Goal: Task Accomplishment & Management: Use online tool/utility

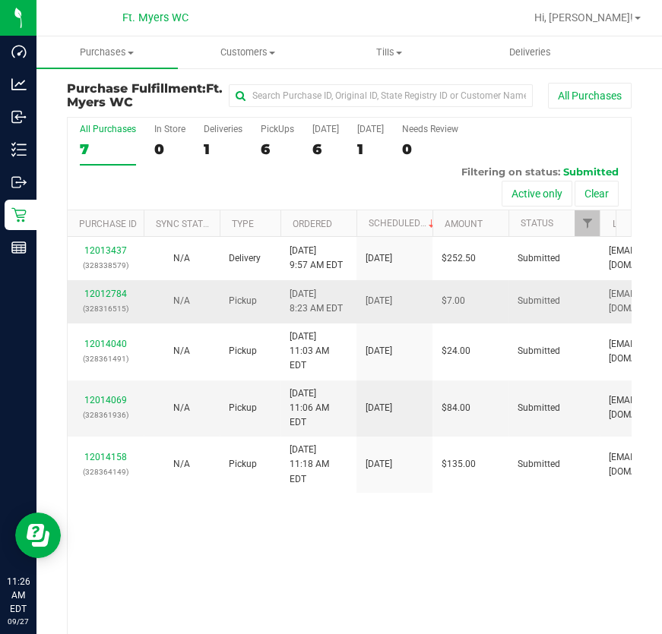
click at [100, 299] on div "12012784 (328316515)" at bounding box center [106, 301] width 58 height 29
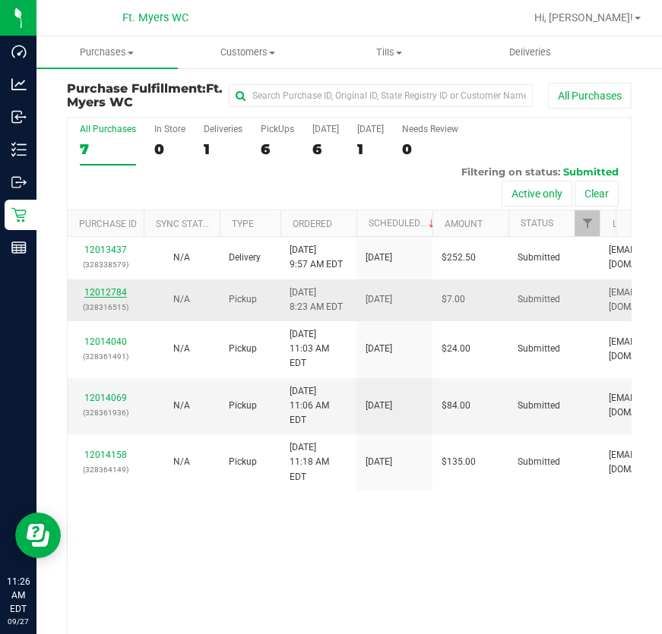
click at [106, 287] on link "12012784" at bounding box center [105, 292] width 43 height 11
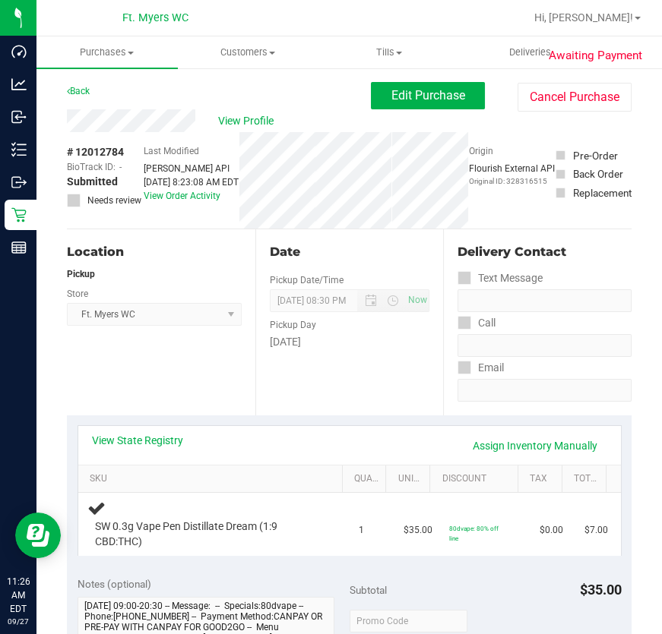
click at [106, 287] on div "Store" at bounding box center [154, 292] width 175 height 22
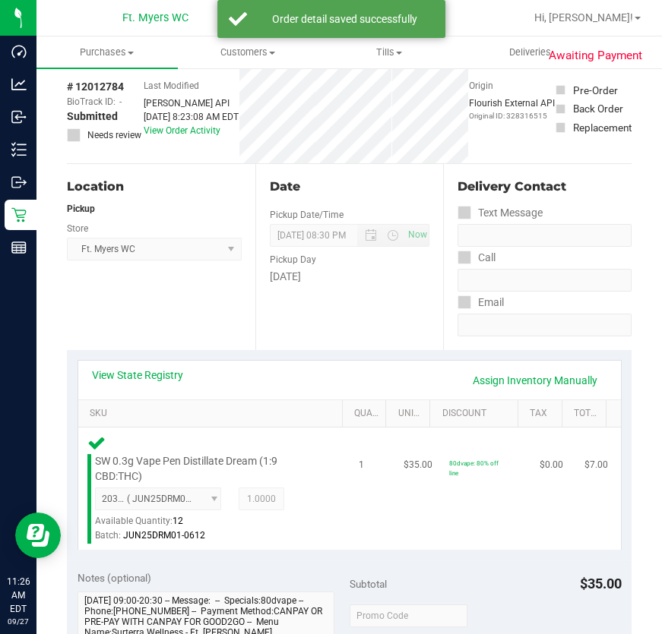
scroll to position [345, 0]
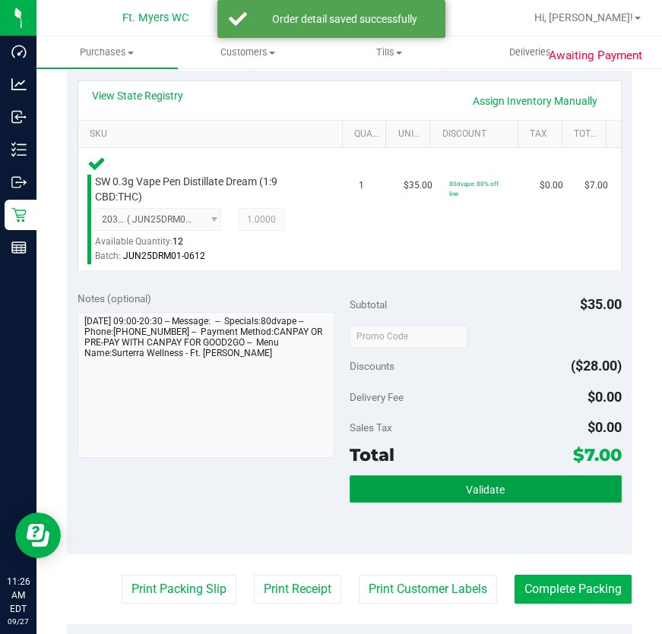
click at [498, 488] on button "Validate" at bounding box center [485, 489] width 272 height 27
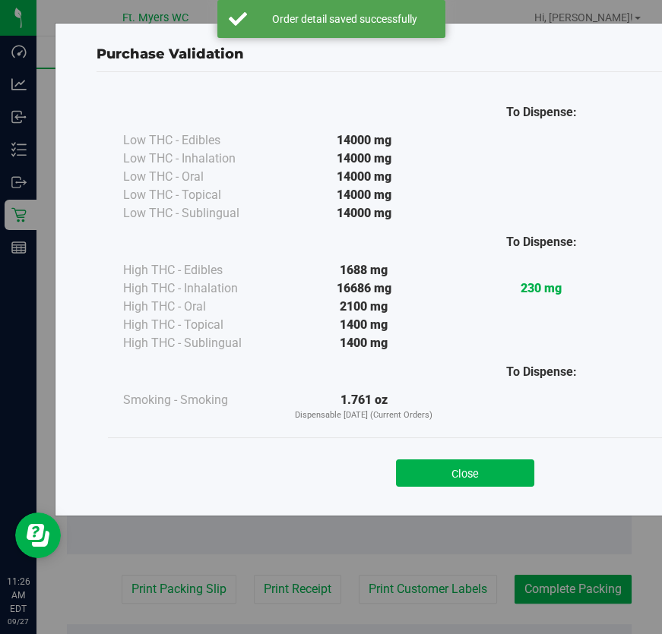
click at [415, 460] on button "Close" at bounding box center [465, 473] width 138 height 27
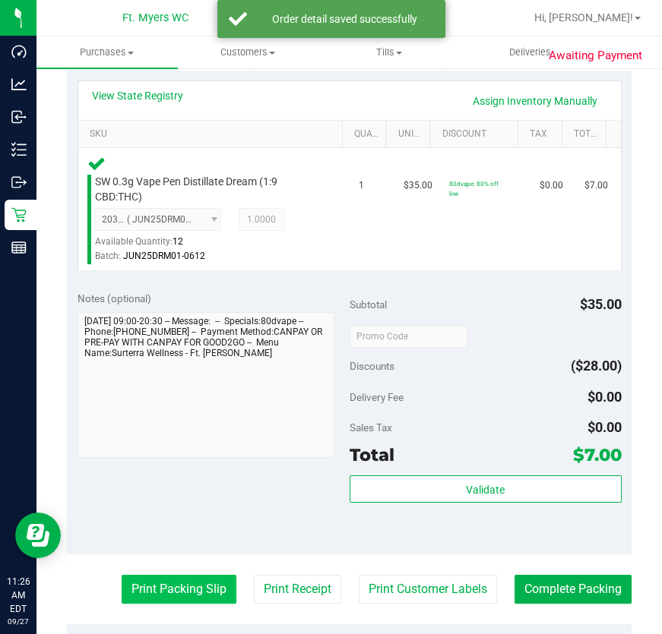
click at [125, 585] on button "Print Packing Slip" at bounding box center [179, 589] width 115 height 29
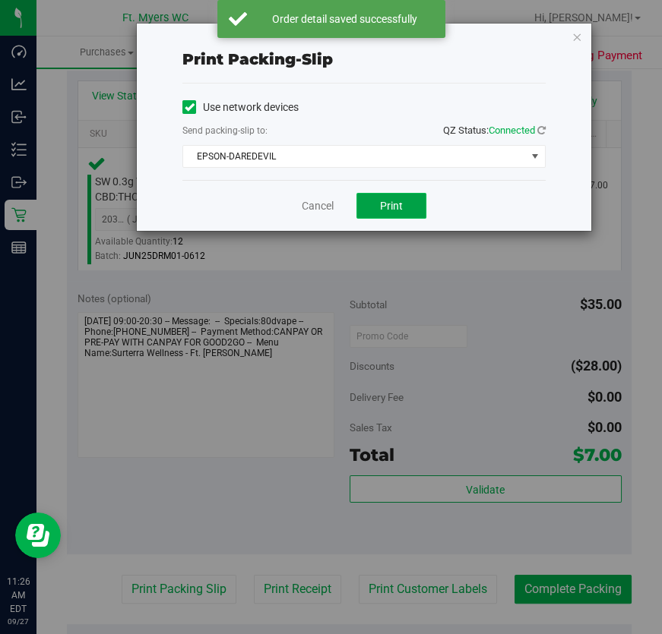
click at [410, 210] on button "Print" at bounding box center [391, 206] width 70 height 26
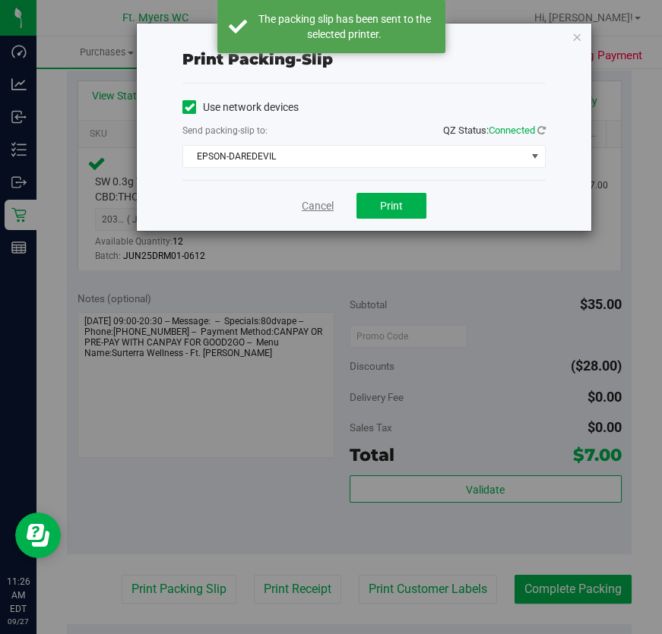
click at [309, 207] on link "Cancel" at bounding box center [318, 206] width 32 height 16
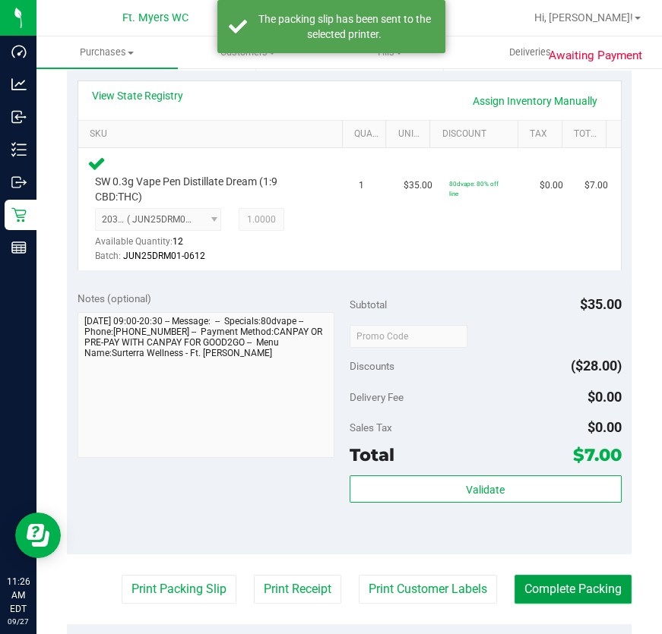
click at [536, 596] on button "Complete Packing" at bounding box center [572, 589] width 117 height 29
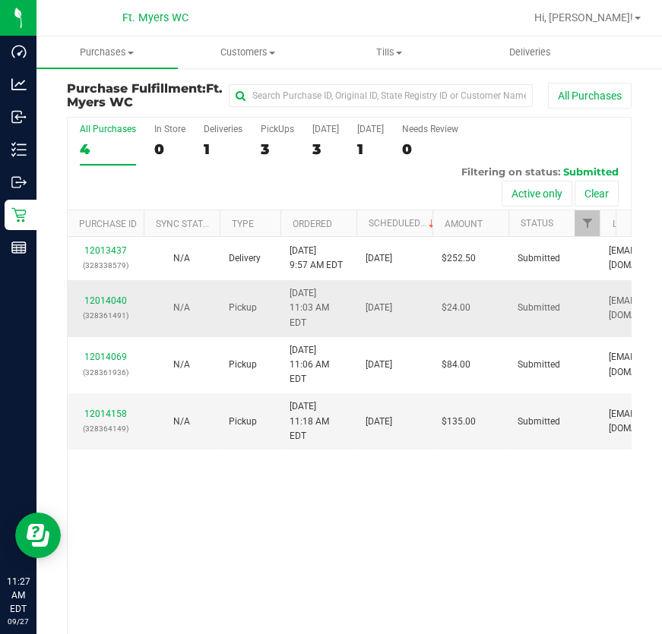
click at [108, 308] on p "(328361491)" at bounding box center [106, 315] width 58 height 14
click at [110, 296] on link "12014040" at bounding box center [105, 301] width 43 height 11
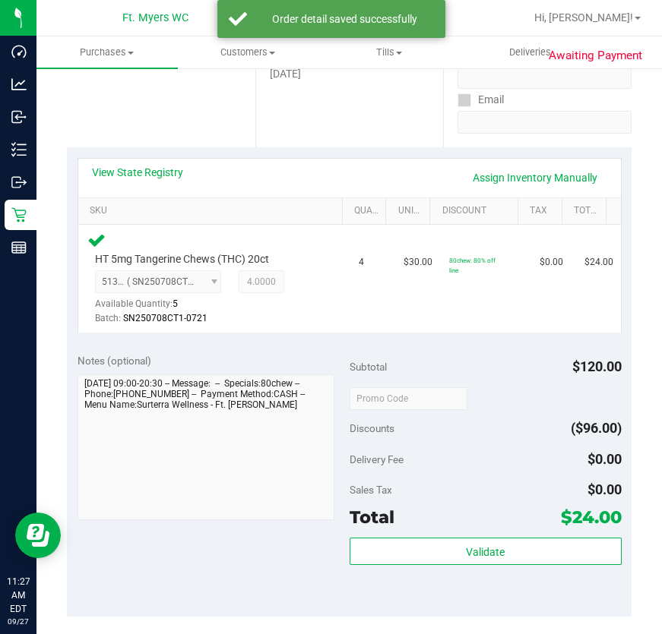
scroll to position [276, 0]
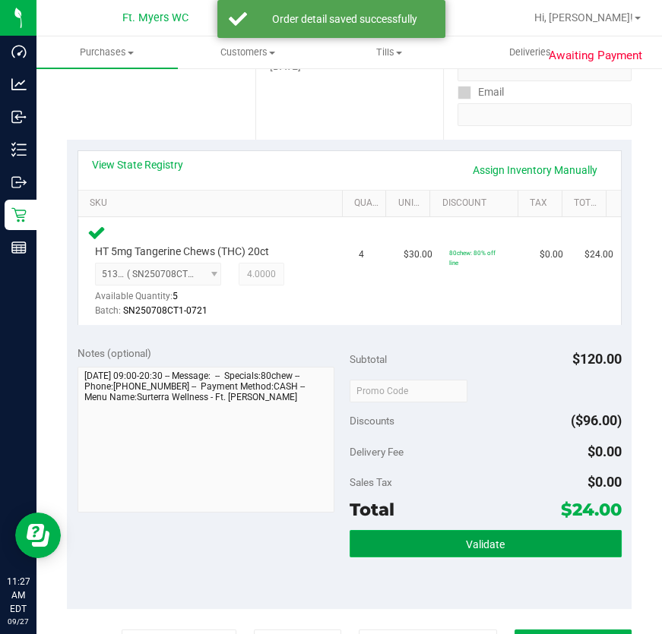
click at [462, 534] on button "Validate" at bounding box center [485, 543] width 272 height 27
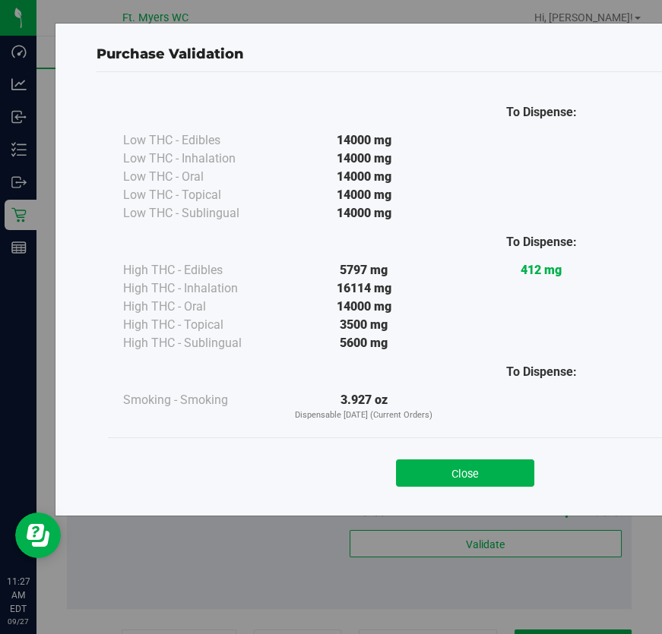
click at [424, 460] on button "Close" at bounding box center [465, 473] width 138 height 27
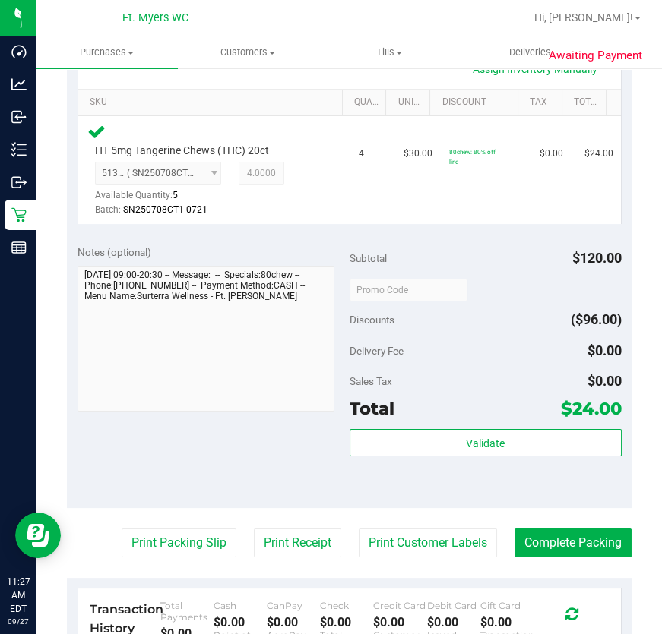
scroll to position [483, 0]
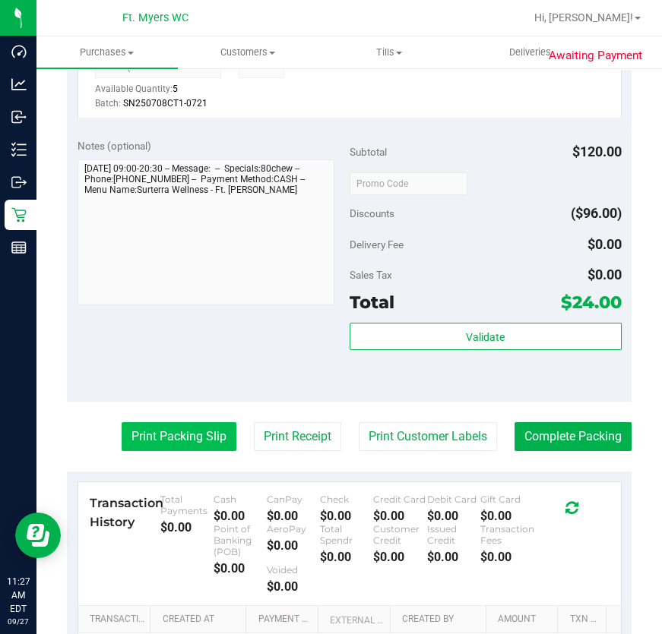
click at [189, 433] on button "Print Packing Slip" at bounding box center [179, 436] width 115 height 29
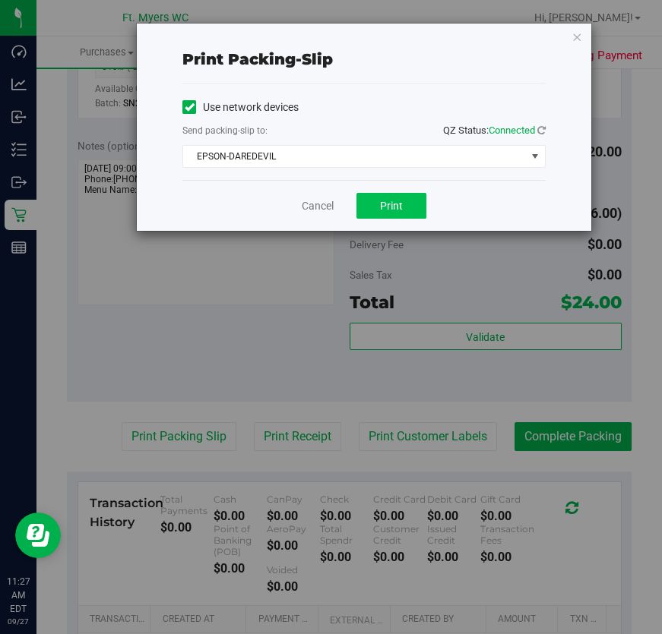
drag, startPoint x: 400, startPoint y: 182, endPoint x: 403, endPoint y: 198, distance: 16.4
click at [403, 193] on div "Cancel Print" at bounding box center [363, 205] width 363 height 51
click at [403, 198] on button "Print" at bounding box center [391, 206] width 70 height 26
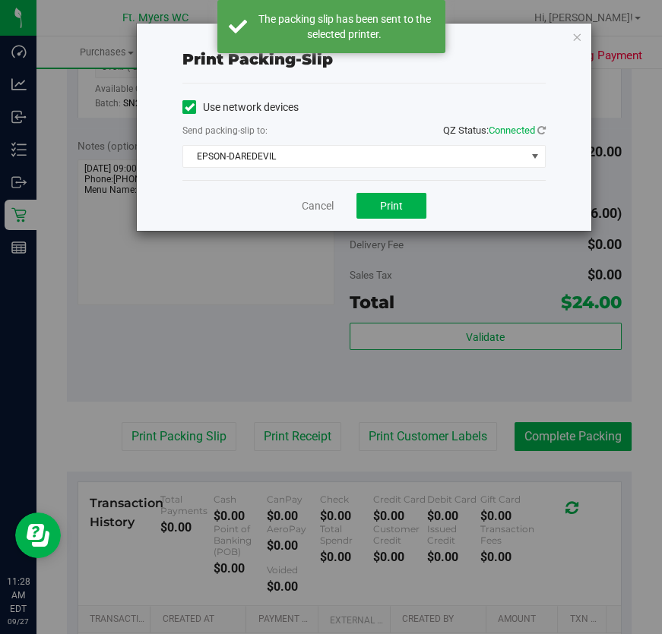
click at [310, 194] on div "Cancel Print" at bounding box center [363, 205] width 363 height 51
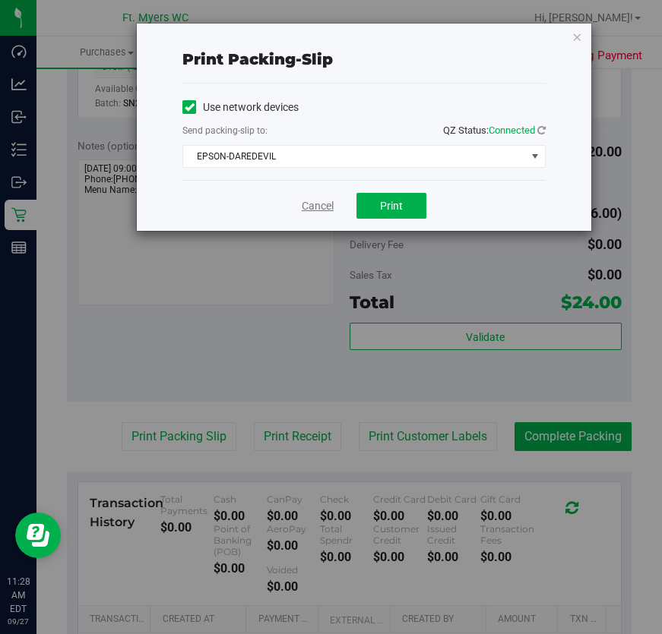
click at [313, 198] on link "Cancel" at bounding box center [318, 206] width 32 height 16
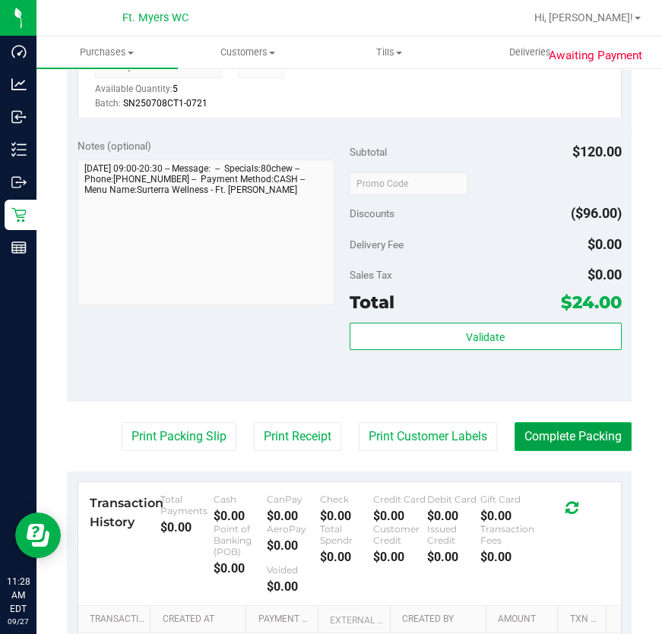
click at [604, 430] on button "Complete Packing" at bounding box center [572, 436] width 117 height 29
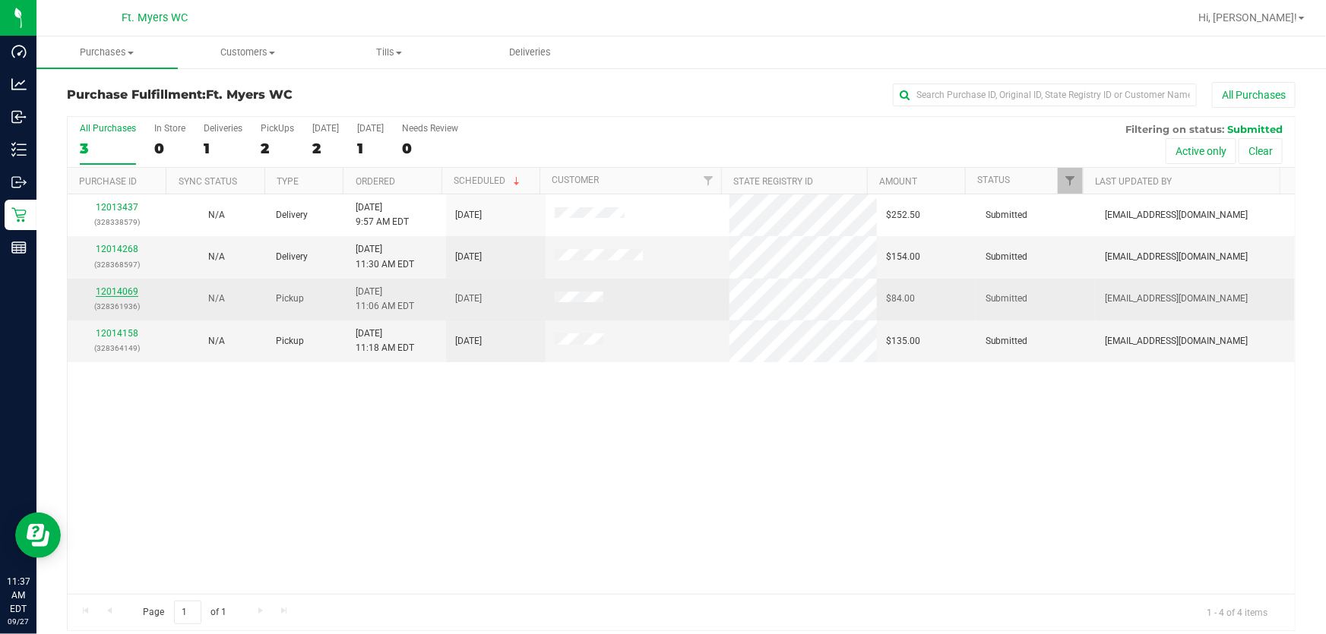
click at [122, 296] on link "12014069" at bounding box center [117, 291] width 43 height 11
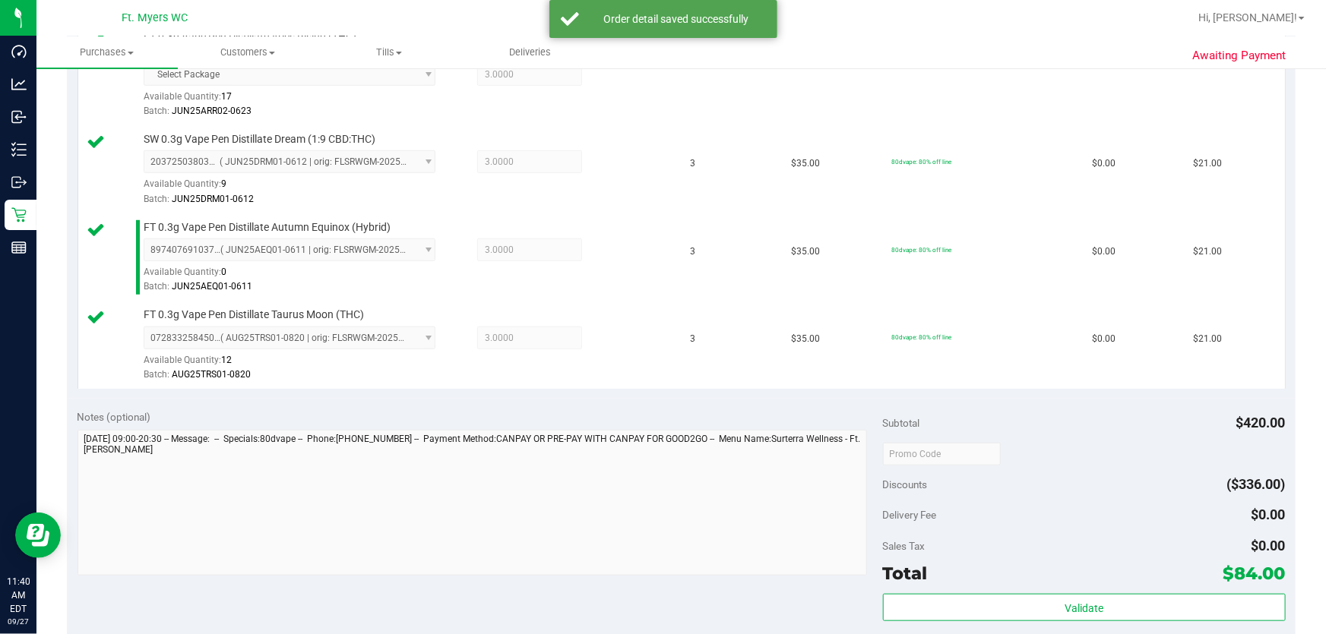
scroll to position [552, 0]
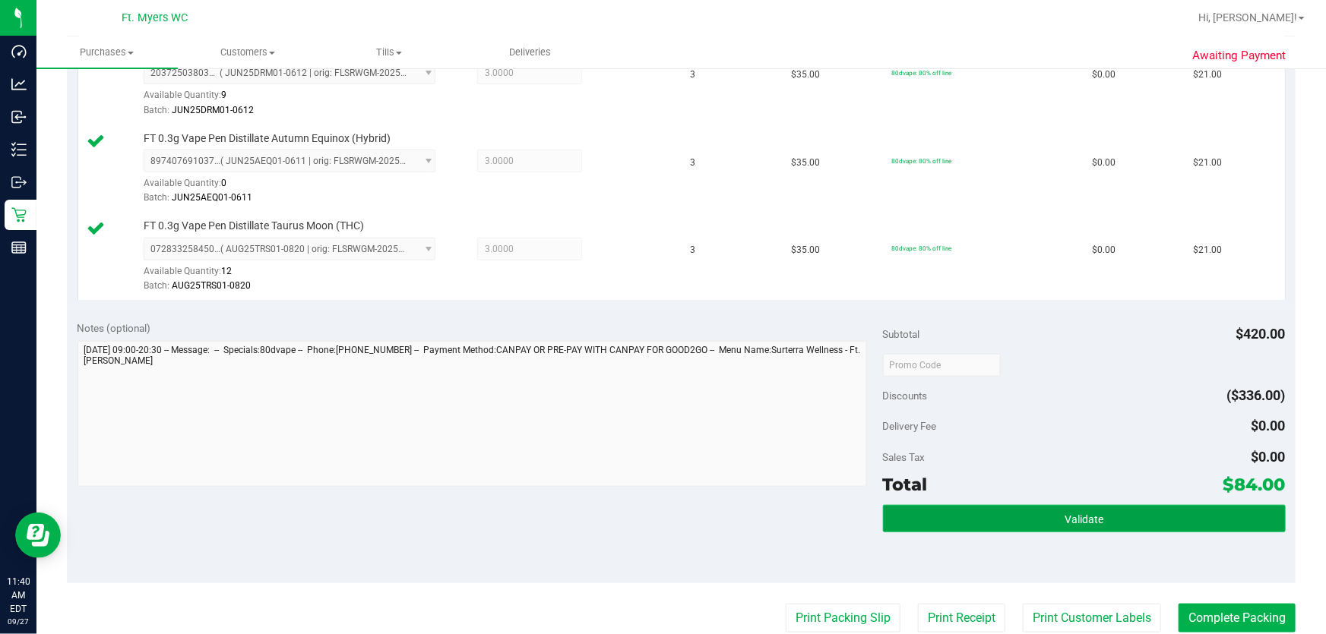
click at [911, 513] on button "Validate" at bounding box center [1084, 518] width 403 height 27
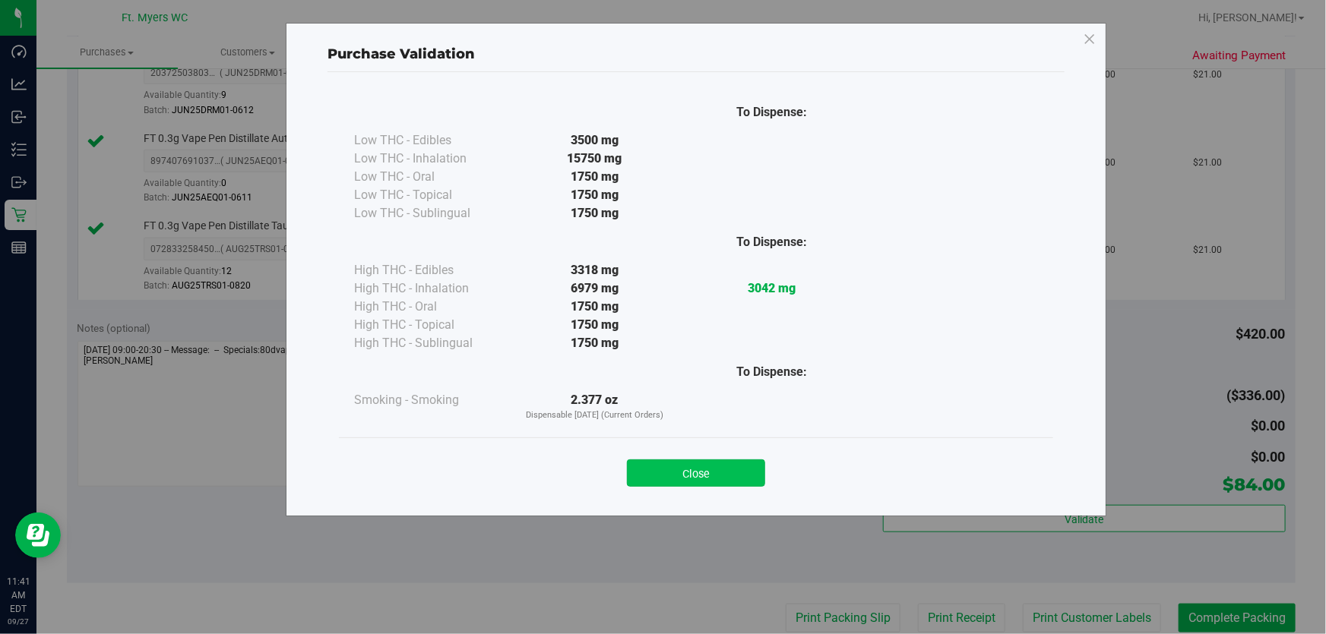
click at [723, 485] on button "Close" at bounding box center [696, 473] width 138 height 27
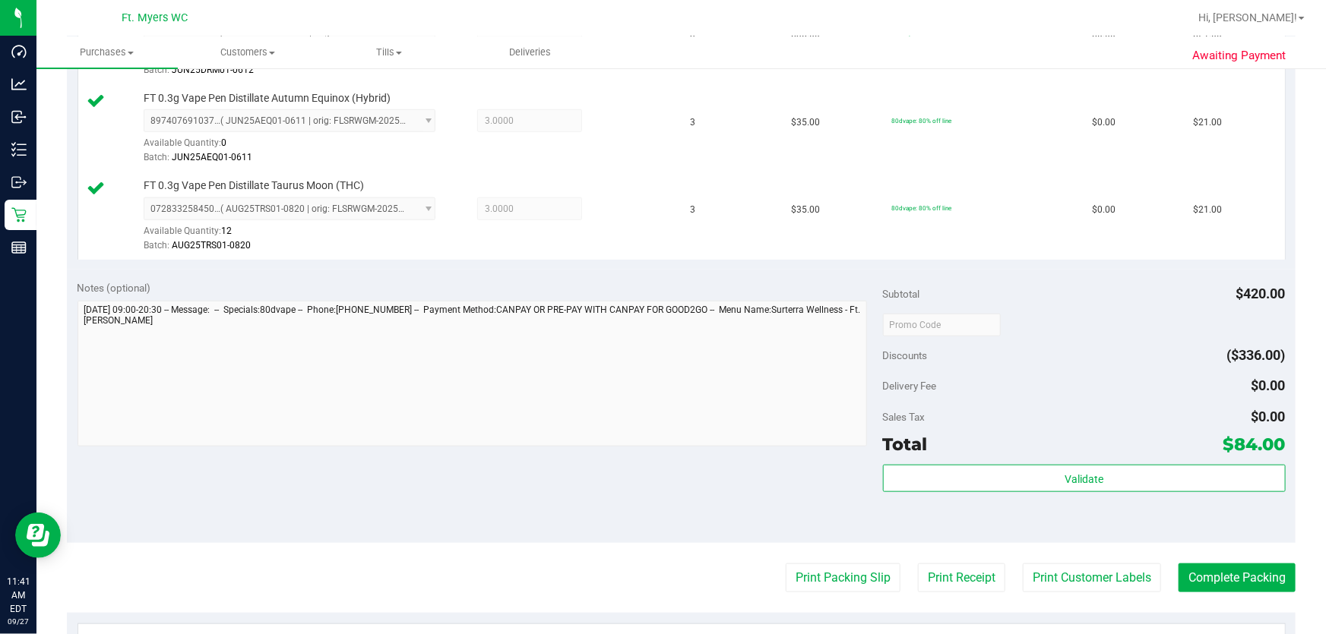
scroll to position [760, 0]
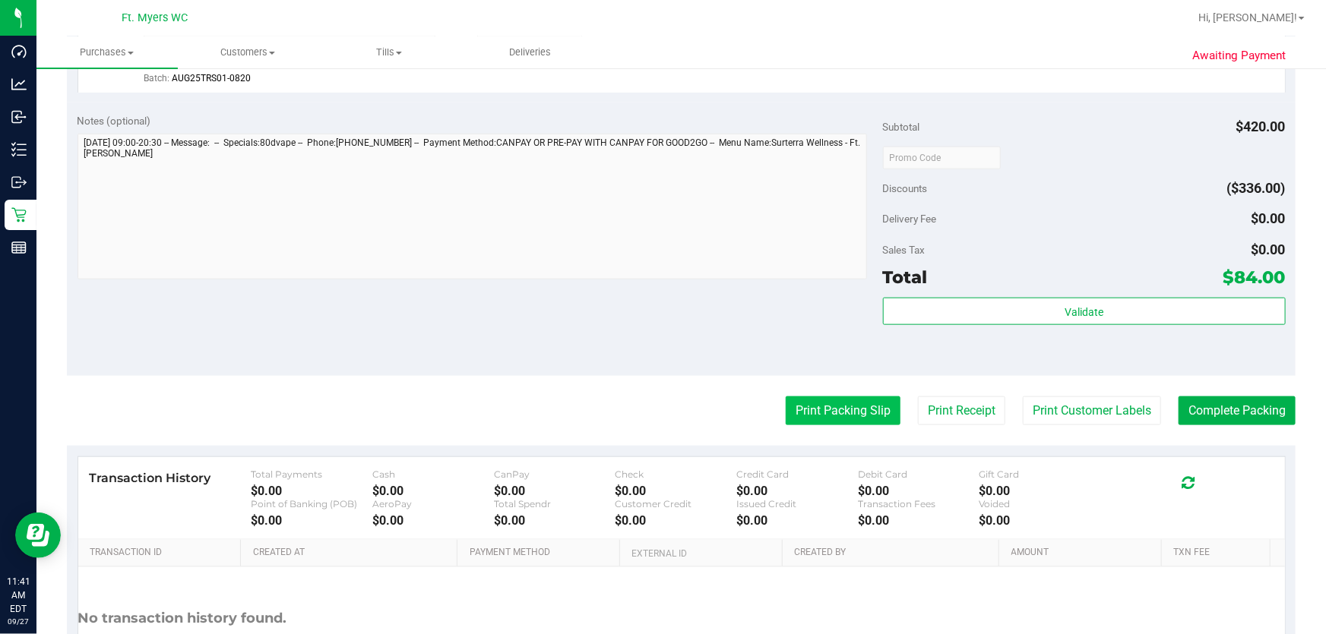
click at [811, 409] on button "Print Packing Slip" at bounding box center [843, 411] width 115 height 29
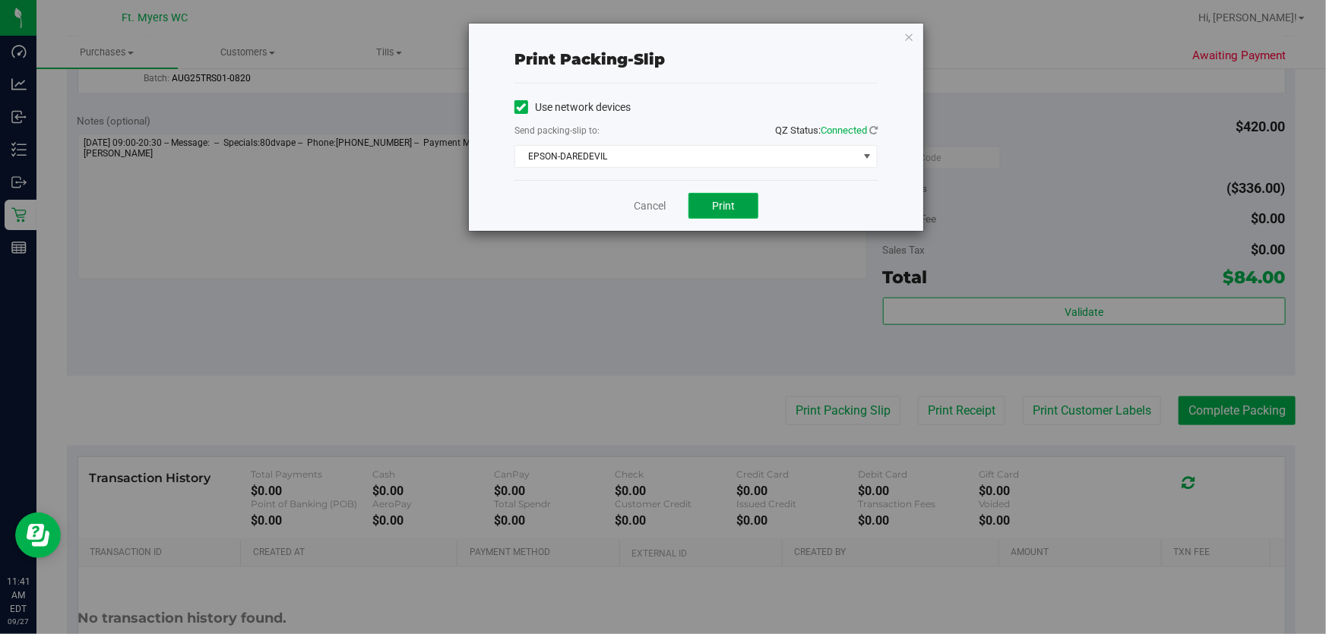
click at [703, 209] on button "Print" at bounding box center [723, 206] width 70 height 26
click at [643, 198] on link "Cancel" at bounding box center [650, 206] width 32 height 16
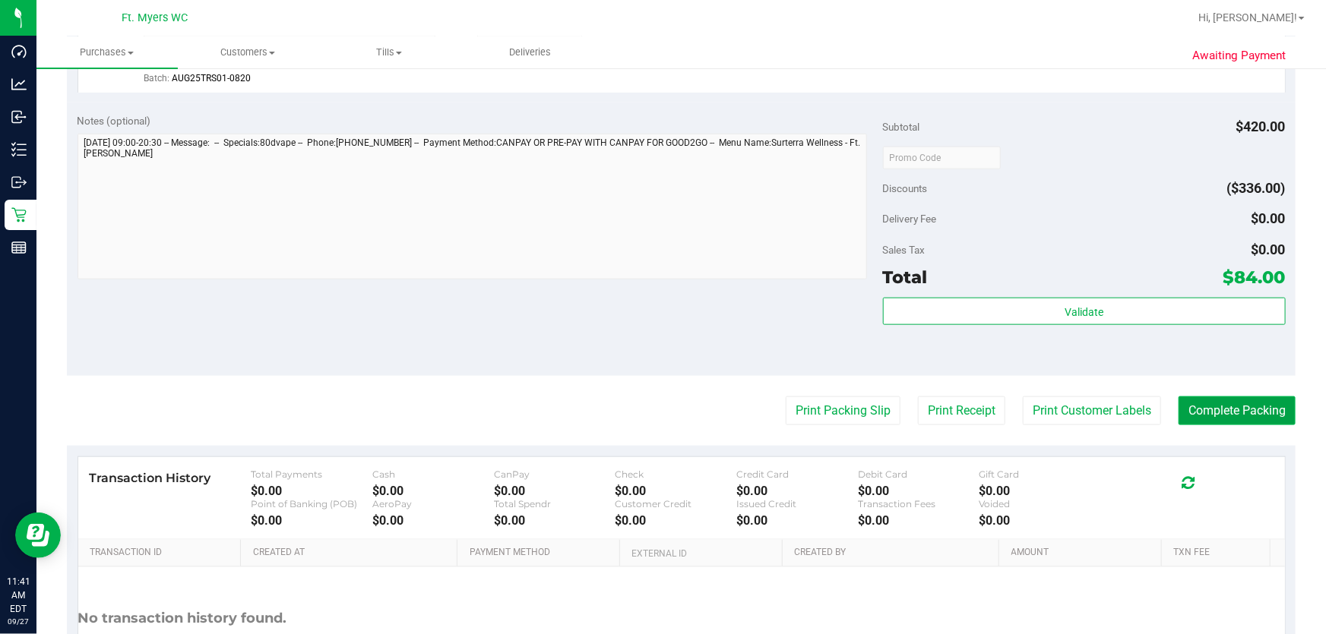
click at [1206, 409] on button "Complete Packing" at bounding box center [1236, 411] width 117 height 29
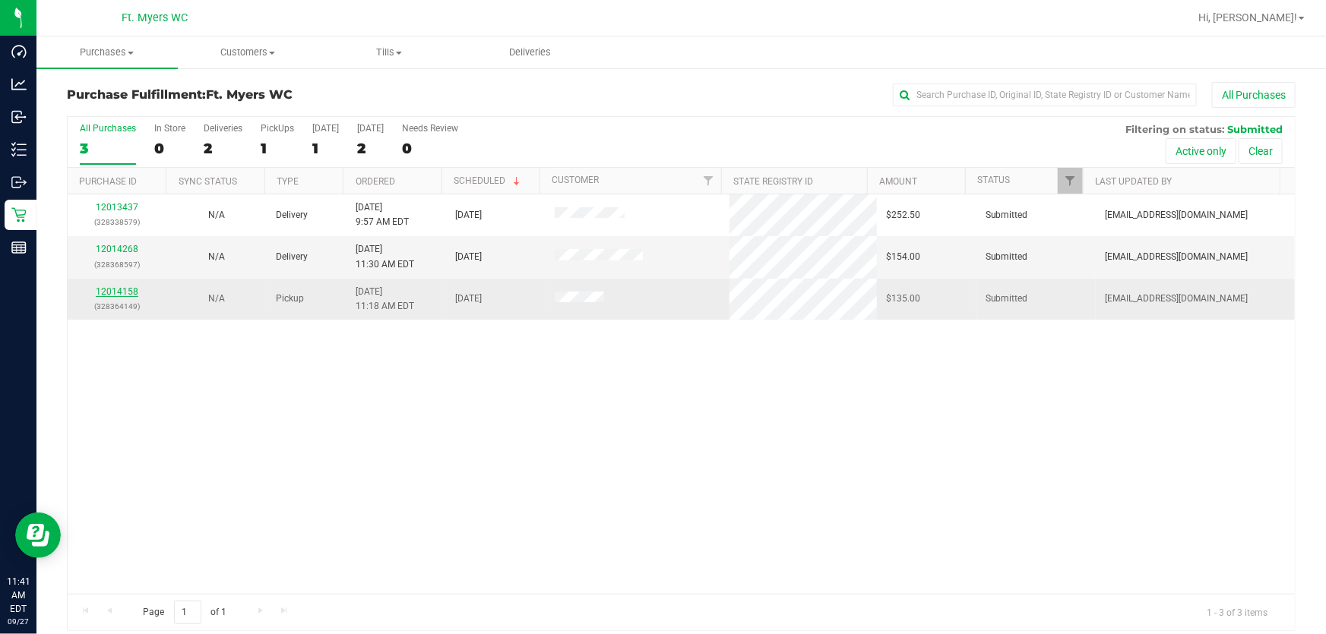
click at [122, 293] on link "12014158" at bounding box center [117, 291] width 43 height 11
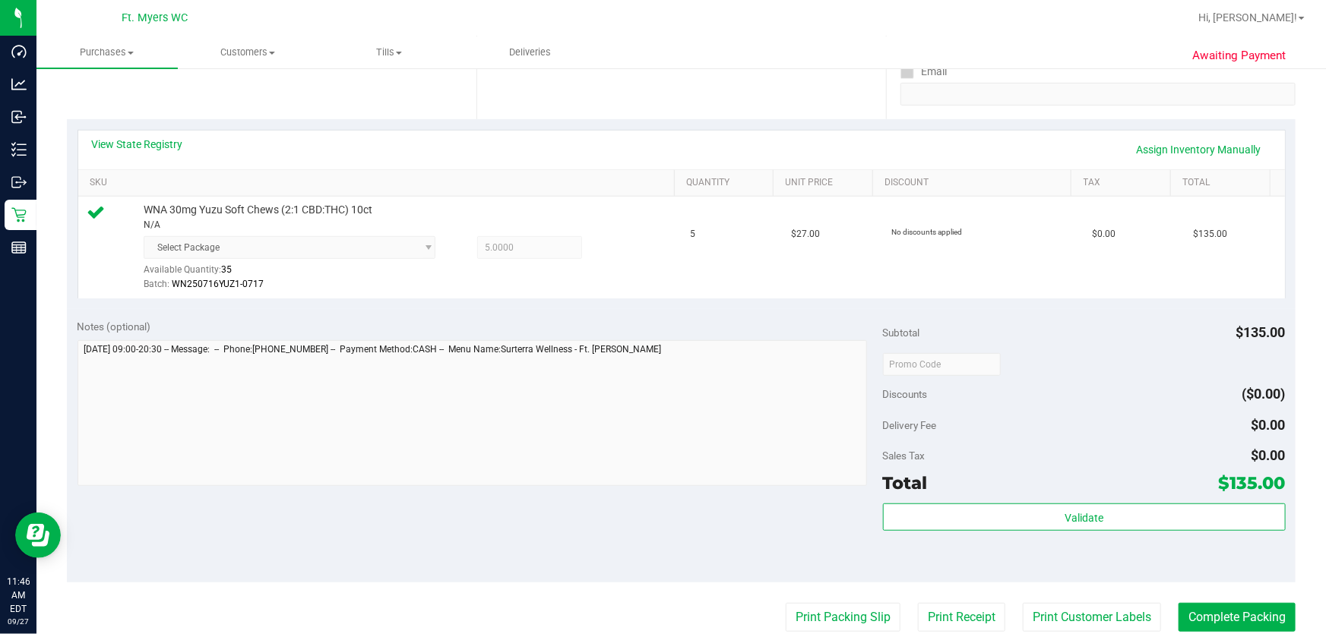
scroll to position [483, 0]
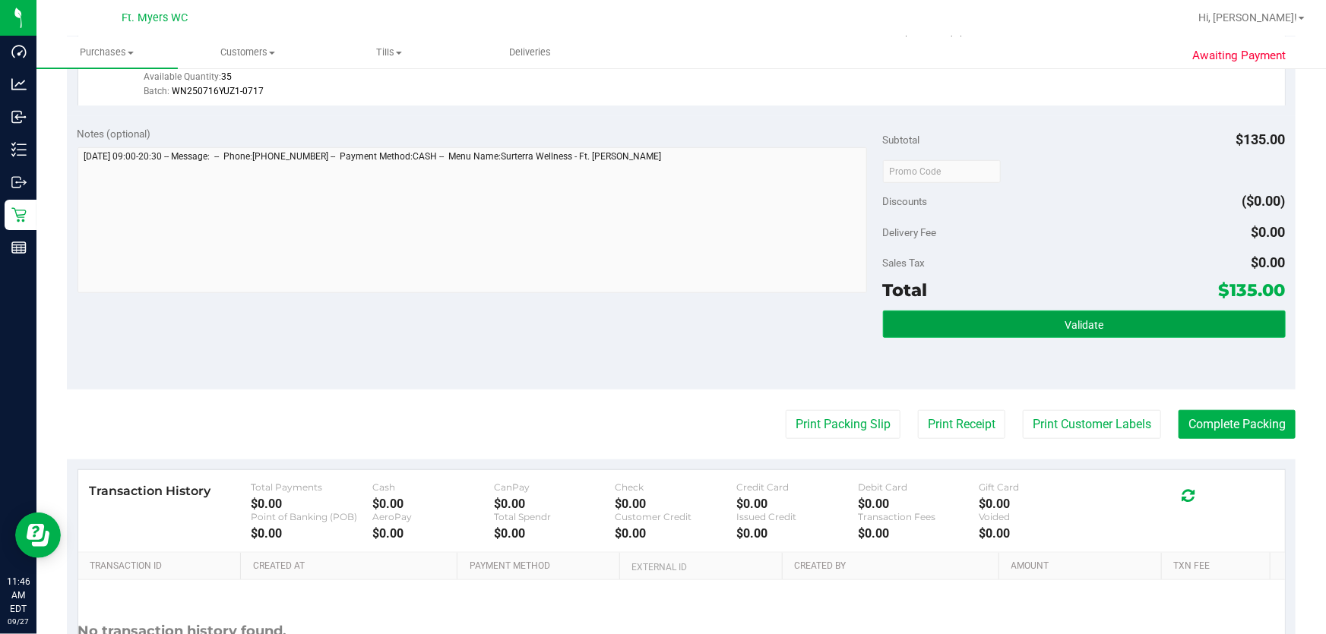
click at [950, 320] on button "Validate" at bounding box center [1084, 324] width 403 height 27
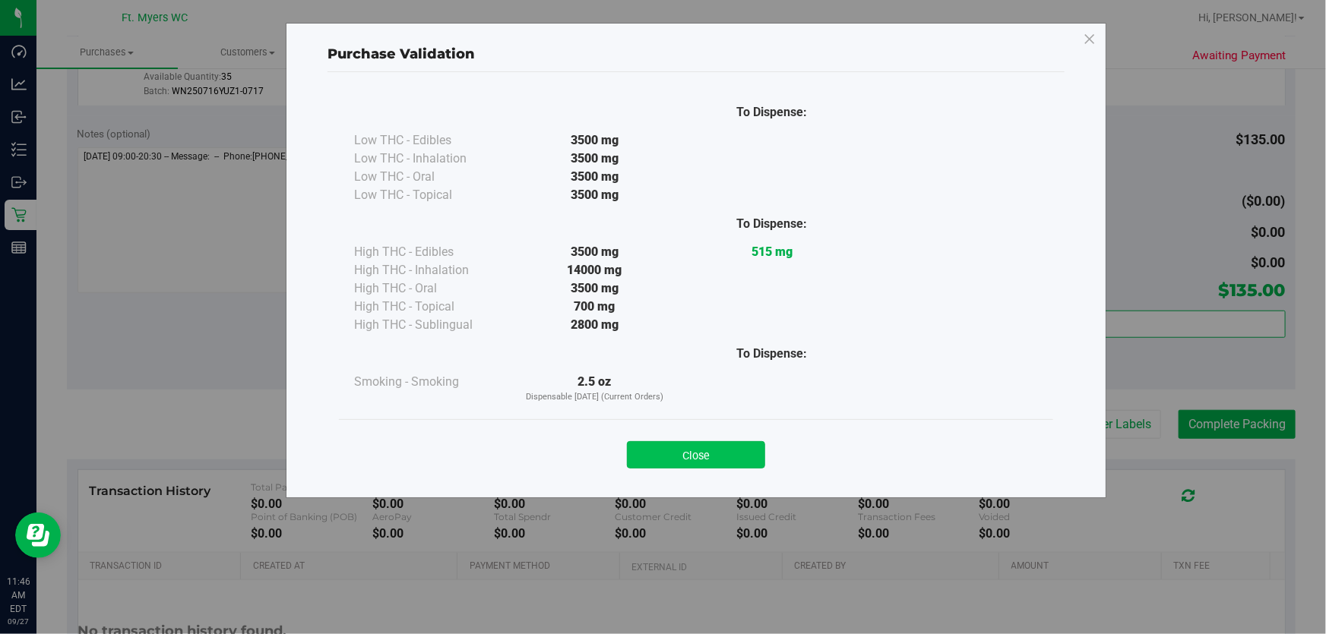
click at [681, 463] on button "Close" at bounding box center [696, 454] width 138 height 27
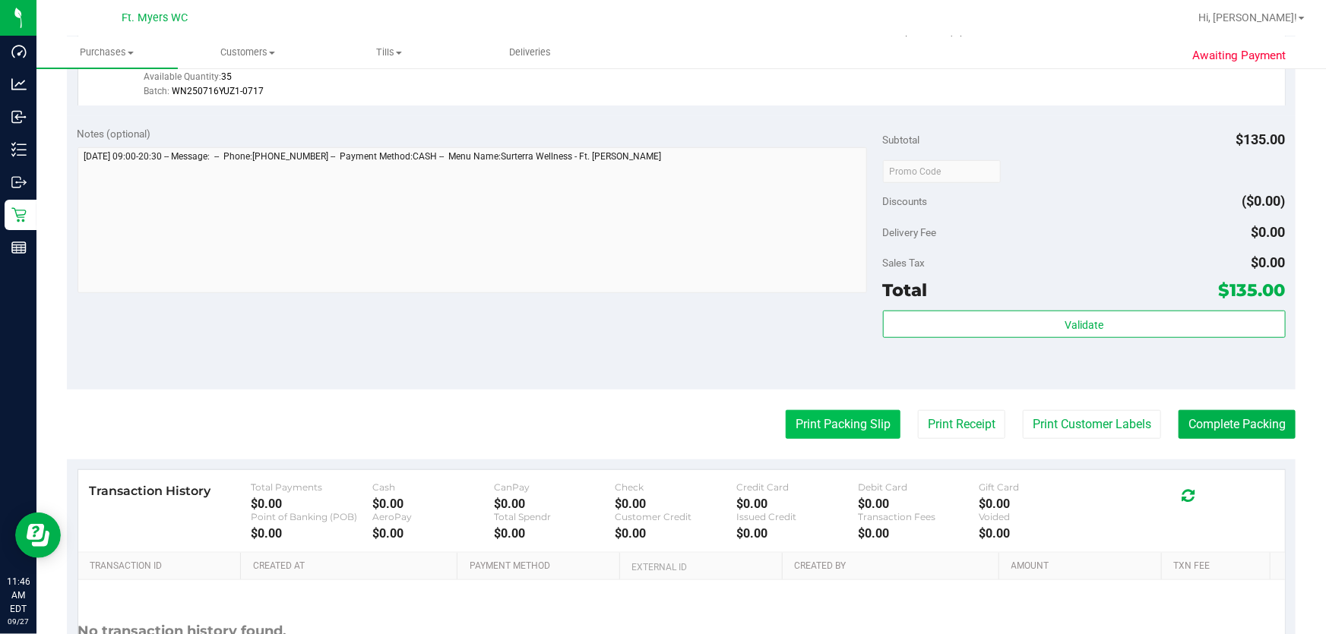
click at [881, 430] on button "Print Packing Slip" at bounding box center [843, 424] width 115 height 29
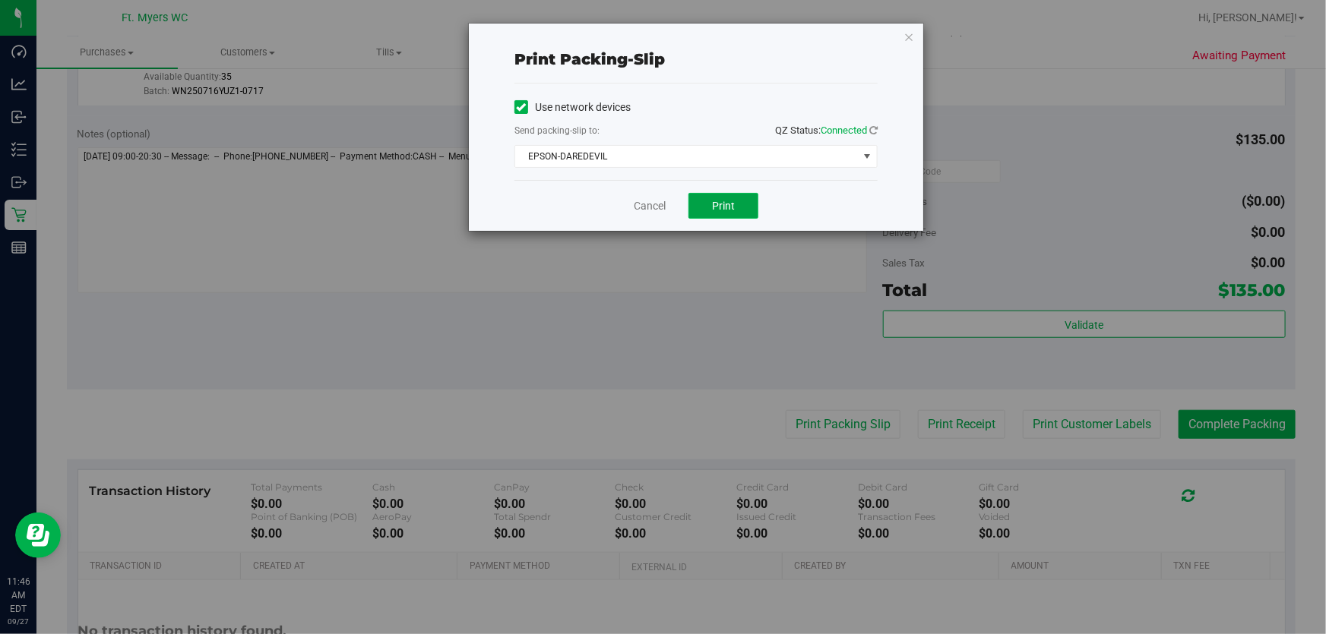
click at [719, 209] on span "Print" at bounding box center [723, 206] width 23 height 12
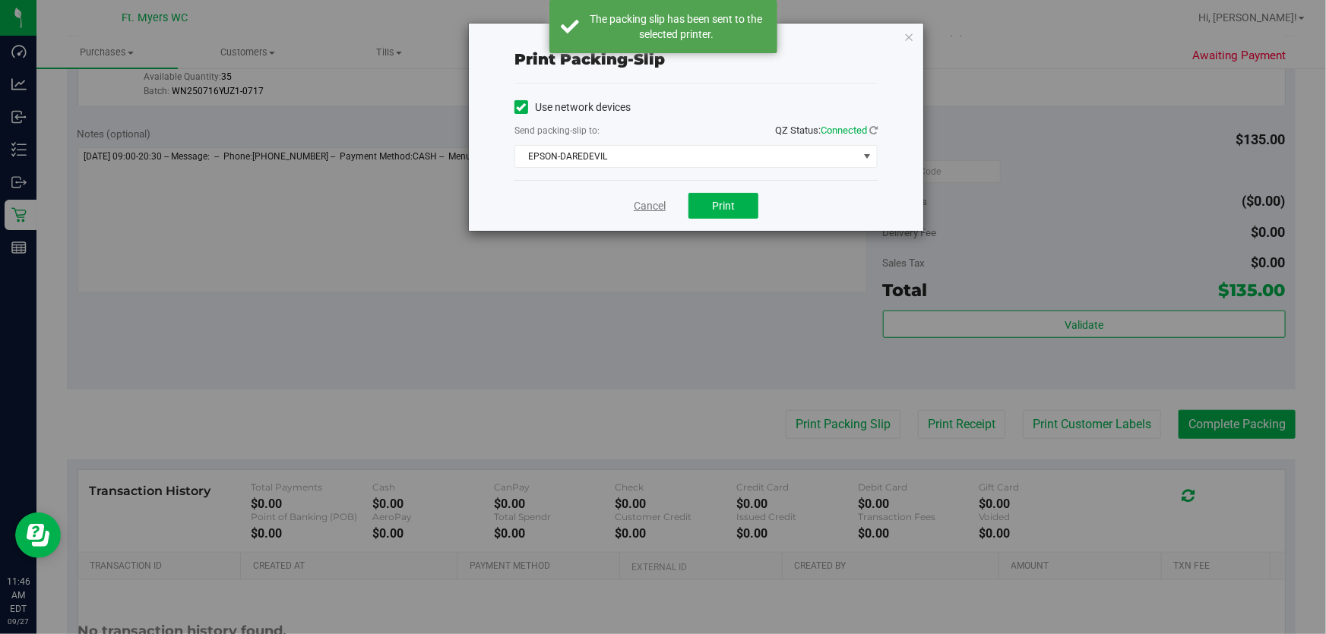
click at [646, 200] on link "Cancel" at bounding box center [650, 206] width 32 height 16
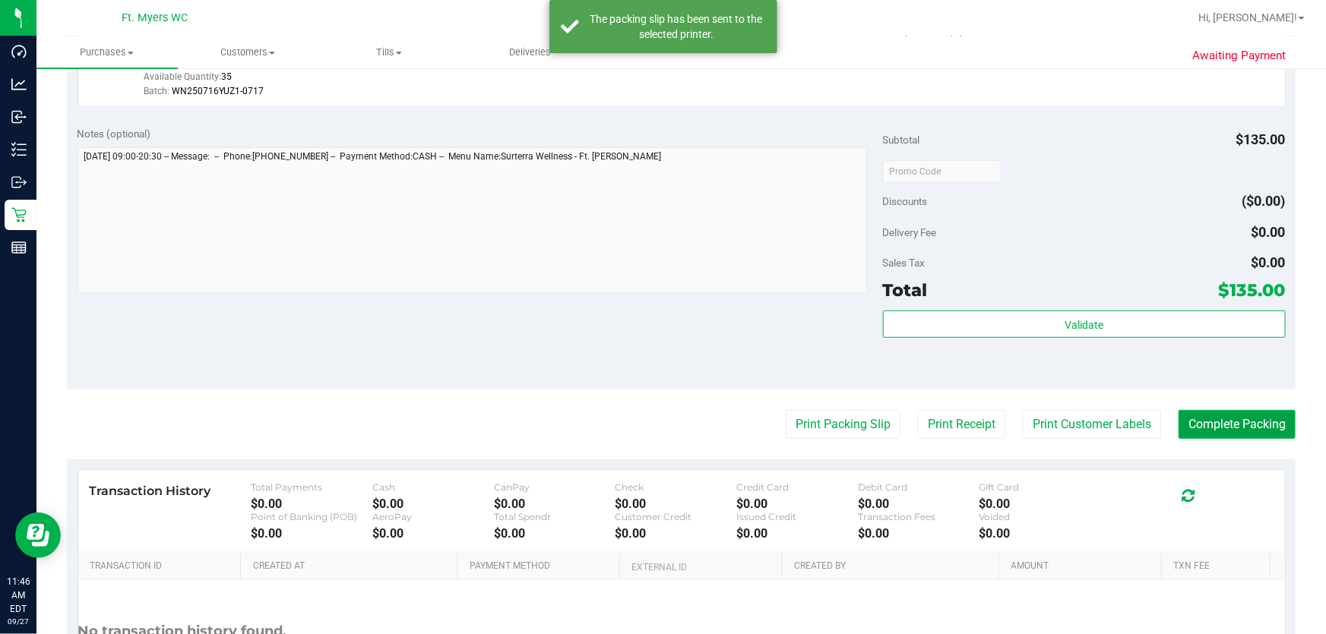
click at [1251, 419] on button "Complete Packing" at bounding box center [1236, 424] width 117 height 29
